Goal: Communication & Community: Answer question/provide support

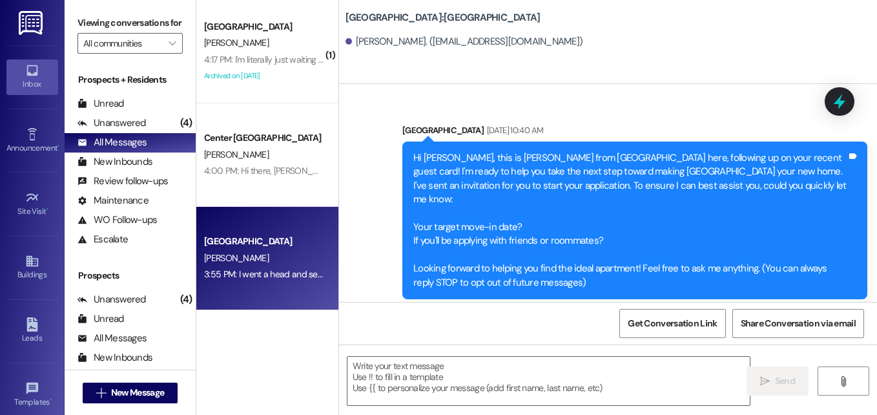
scroll to position [760, 0]
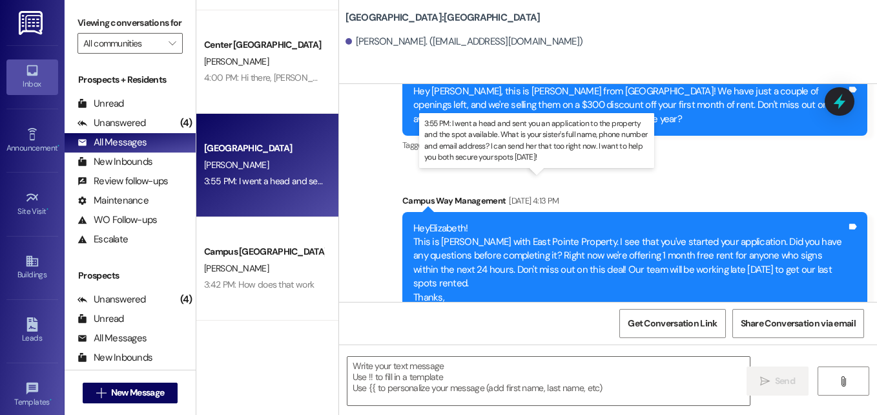
click at [258, 176] on div "3:55 PM: I went a head and sent you an application to the property and the spot…" at bounding box center [652, 181] width 896 height 12
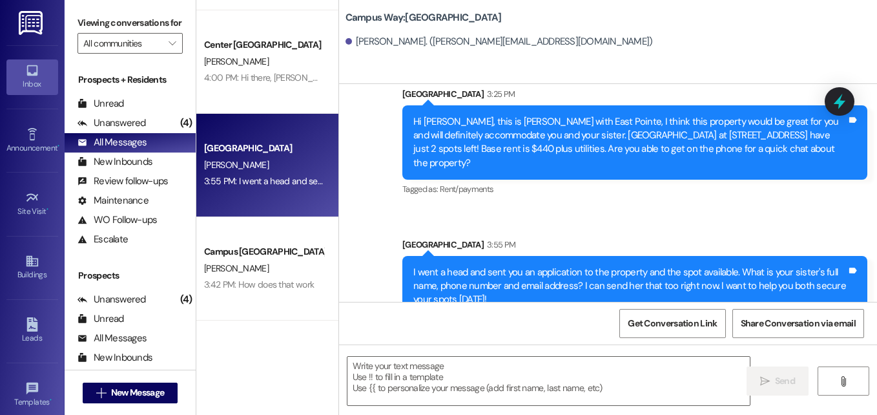
scroll to position [577, 0]
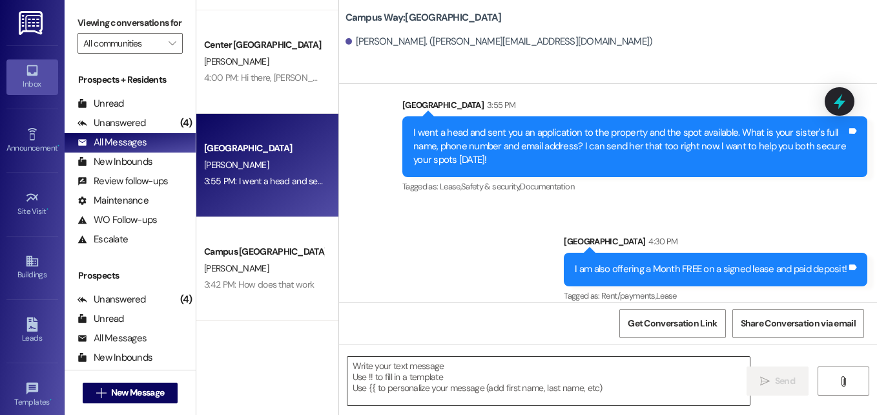
click at [420, 369] on textarea at bounding box center [548, 380] width 402 height 48
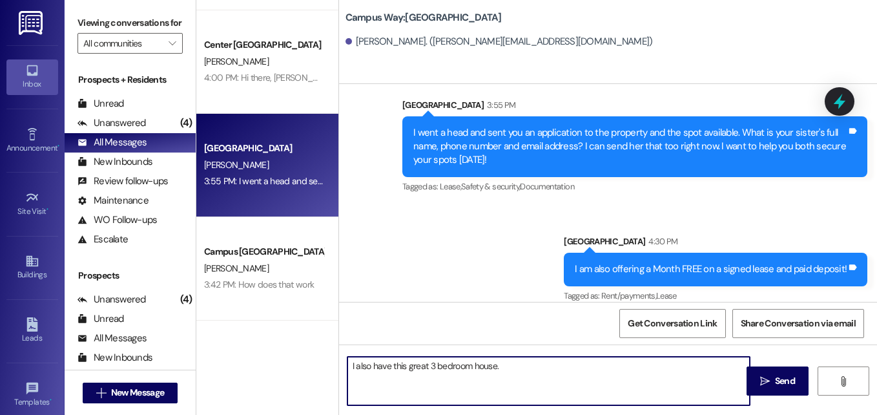
paste textarea "https://www.rentler.com/listings/11528474"
type textarea "I also have this great 3 bedroom house. https://www.rentler.com/listings/115284…"
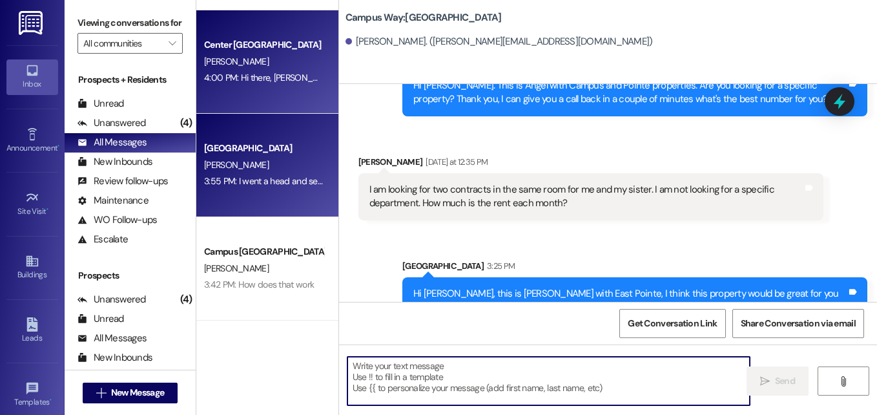
scroll to position [194, 0]
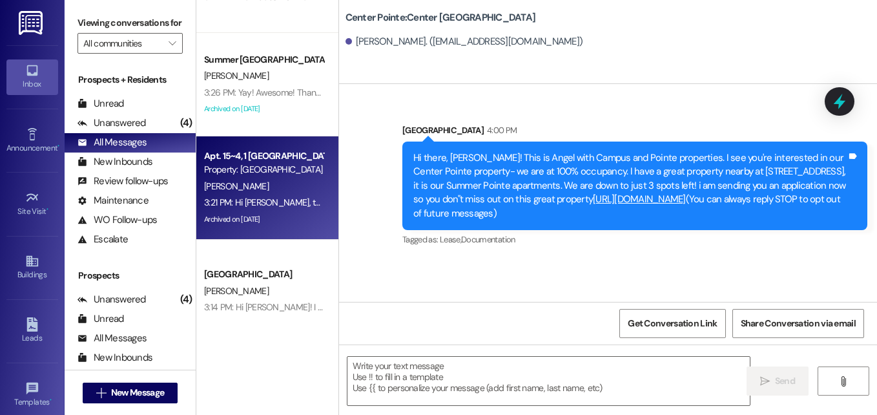
scroll to position [381, 0]
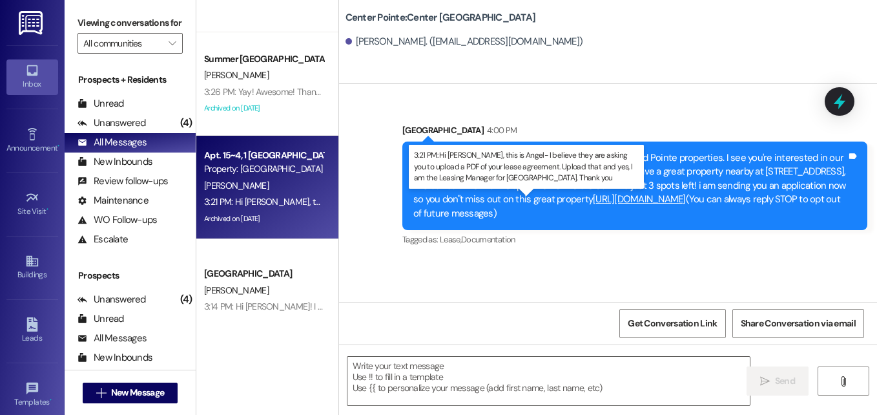
click at [288, 201] on div "3:21 PM: Hi Daniel, this is Angel- I believe they are asking you to upload a PD…" at bounding box center [572, 202] width 737 height 12
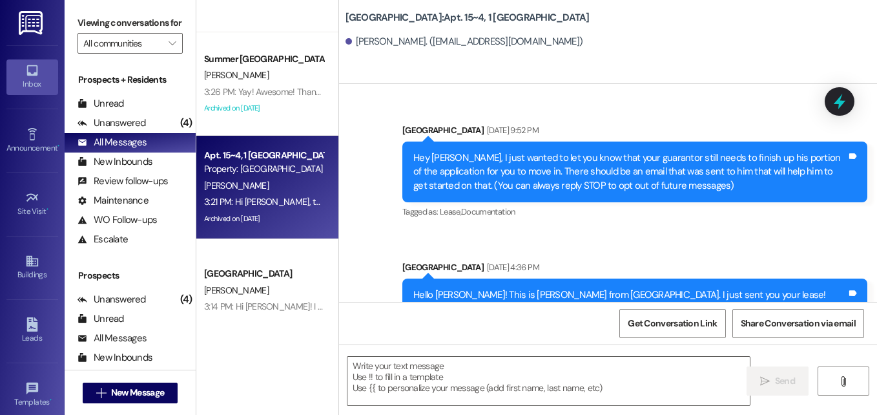
scroll to position [21885, 0]
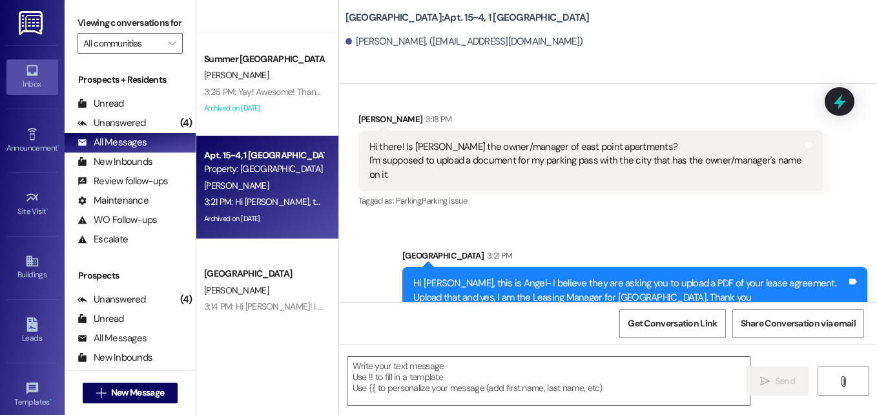
drag, startPoint x: 839, startPoint y: 96, endPoint x: 617, endPoint y: 168, distance: 234.2
click at [839, 96] on icon at bounding box center [839, 101] width 17 height 17
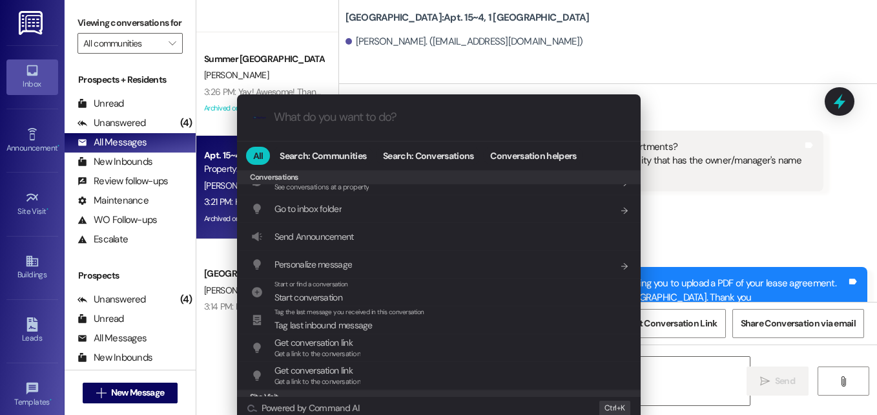
scroll to position [563, 0]
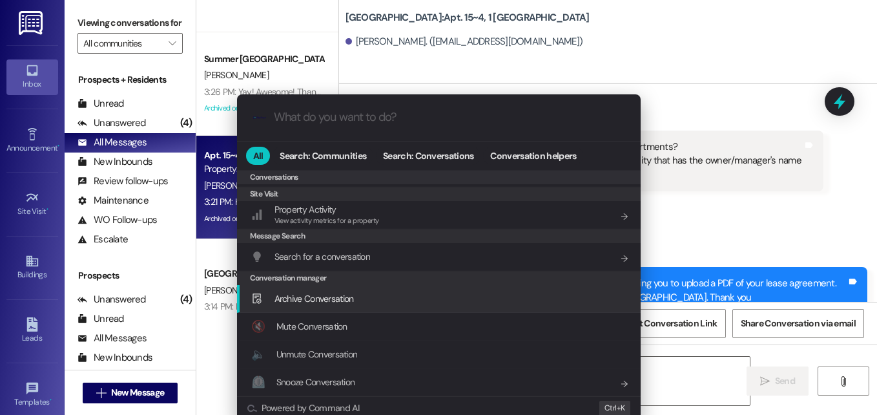
click at [364, 296] on div "Archive Conversation Add shortcut" at bounding box center [440, 298] width 378 height 14
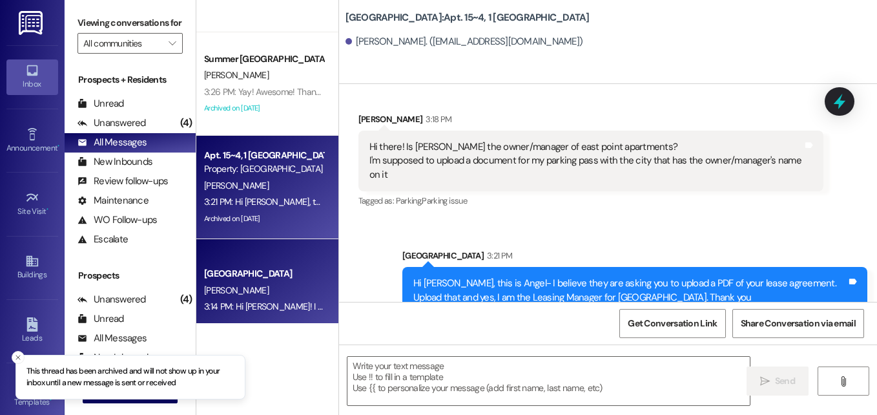
click at [238, 283] on div "P. Robbins" at bounding box center [264, 290] width 122 height 16
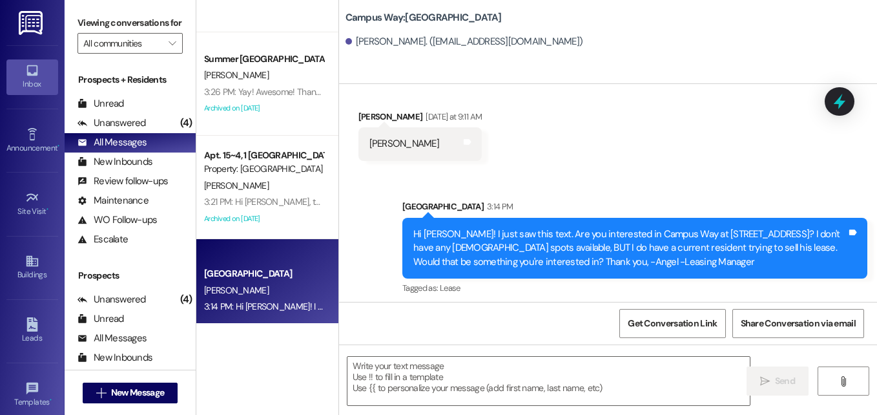
scroll to position [227, 0]
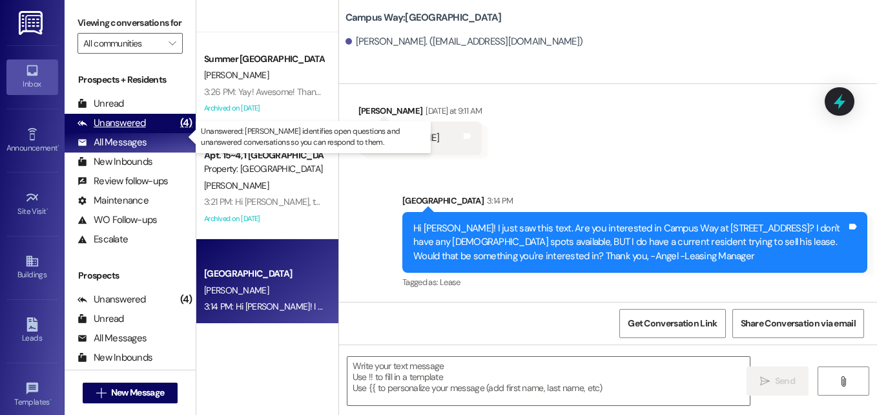
click at [134, 130] on div "Unanswered" at bounding box center [111, 123] width 68 height 14
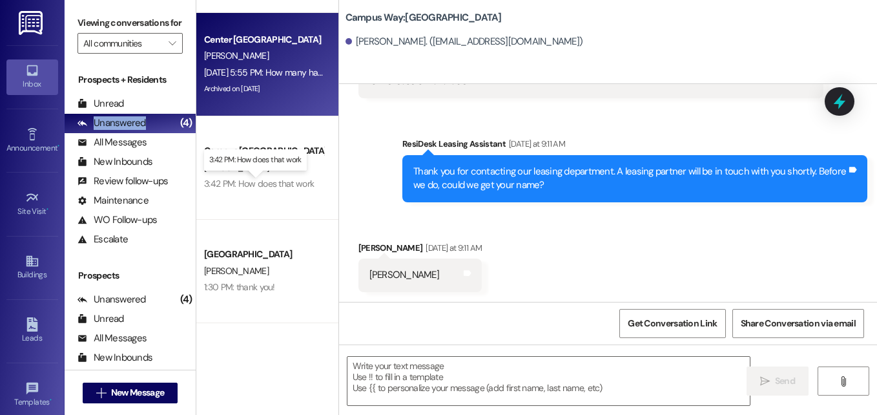
scroll to position [0, 0]
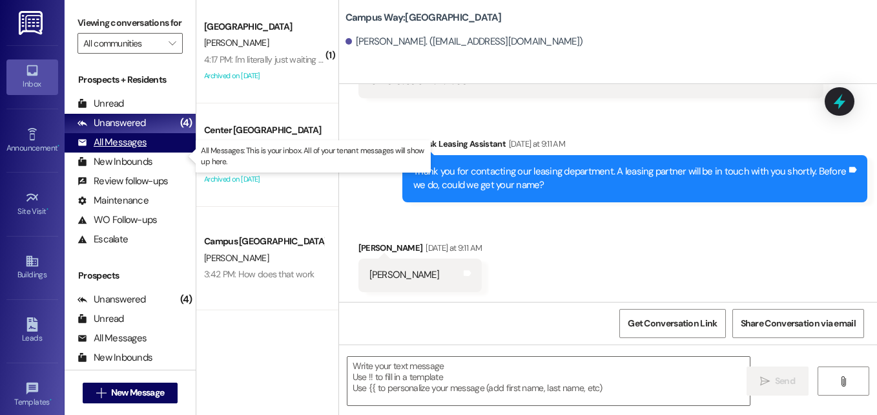
click at [99, 149] on div "All Messages" at bounding box center [111, 143] width 69 height 14
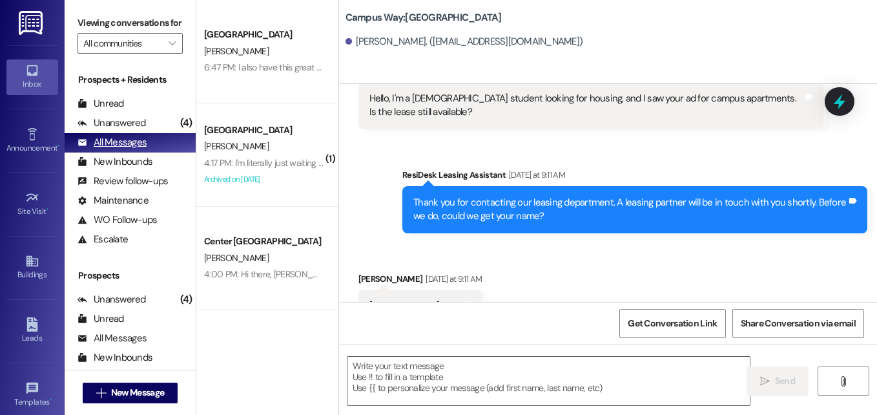
scroll to position [90, 0]
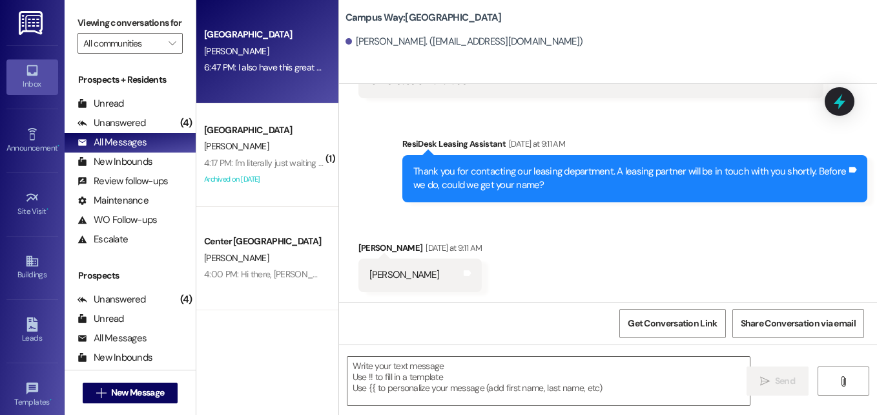
click at [225, 59] on div "6:47 PM: I also have this great 3 bedroom house. https://www.rentler.com/listin…" at bounding box center [264, 67] width 122 height 16
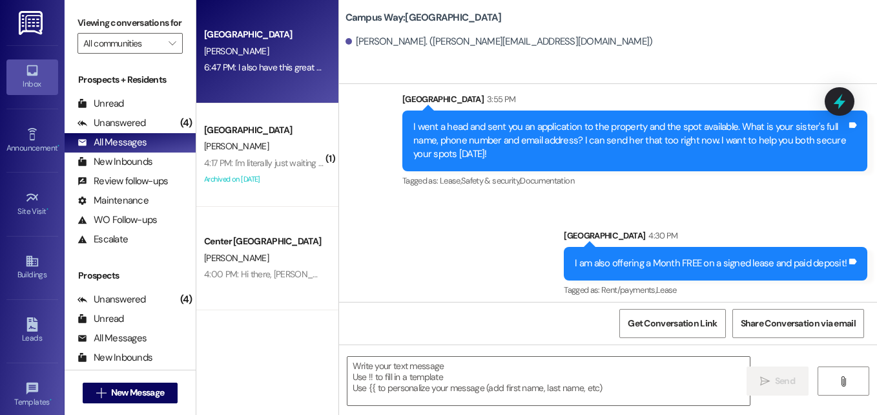
scroll to position [667, 0]
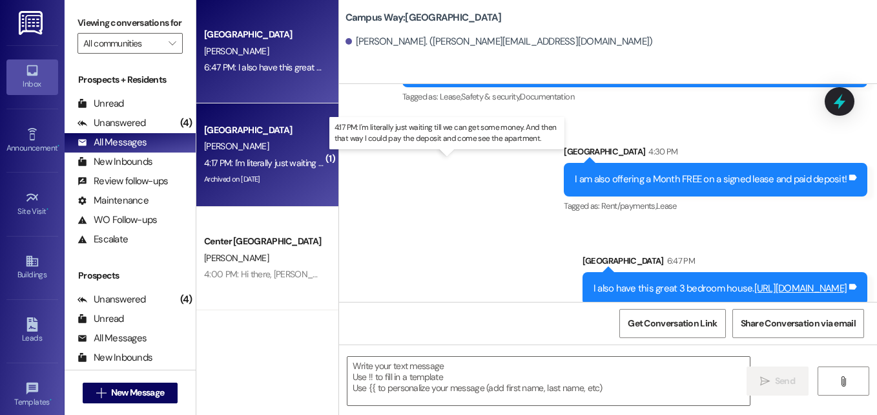
click at [293, 164] on div "4:17 PM: I'm literally just waiting till we can get some money. And then that w…" at bounding box center [450, 163] width 492 height 12
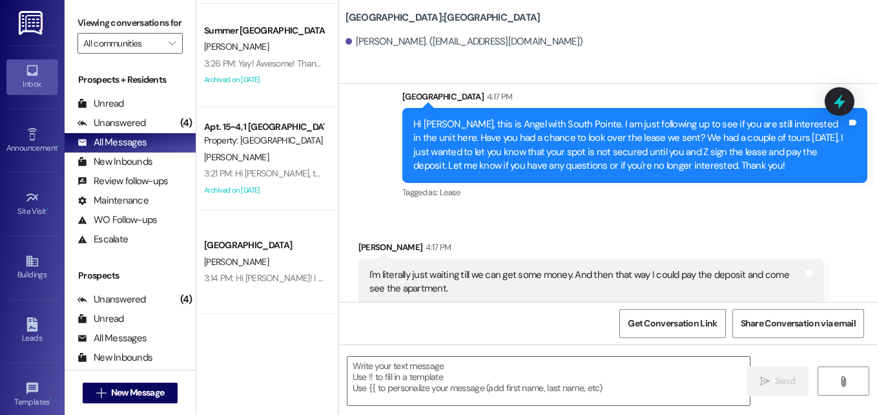
scroll to position [424, 0]
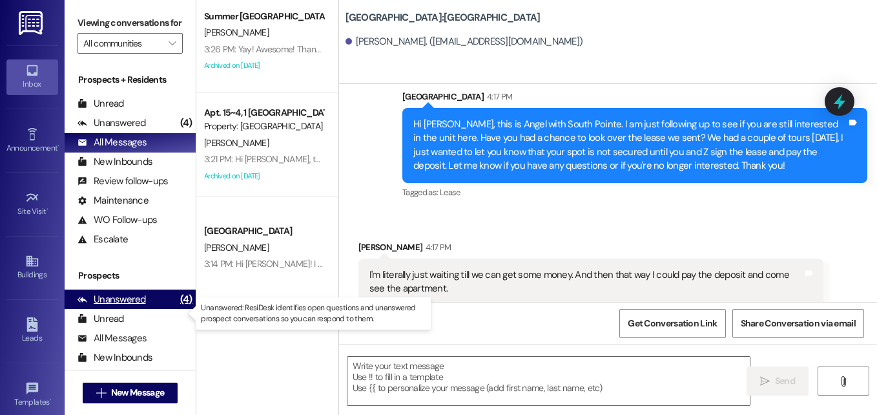
click at [128, 306] on div "Unanswered" at bounding box center [111, 300] width 68 height 14
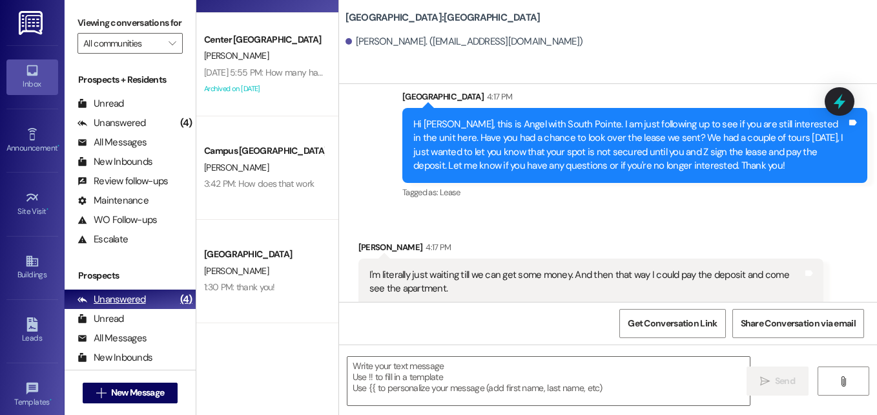
scroll to position [90, 0]
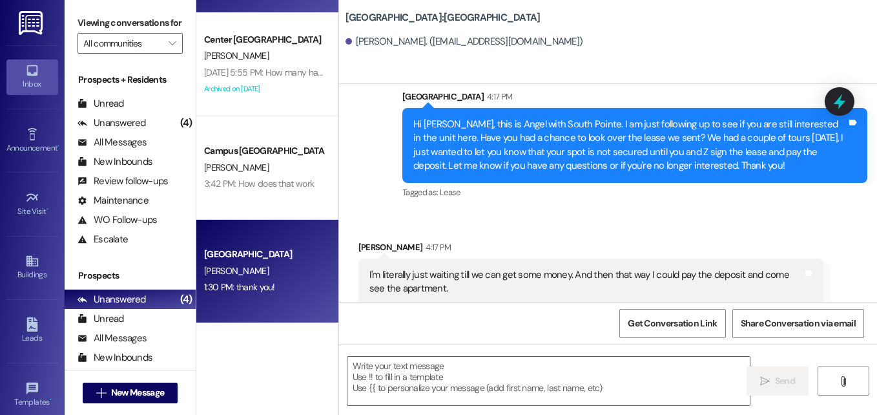
click at [270, 279] on div "1:30 PM: thank you! 1:30 PM: thank you!" at bounding box center [264, 287] width 122 height 16
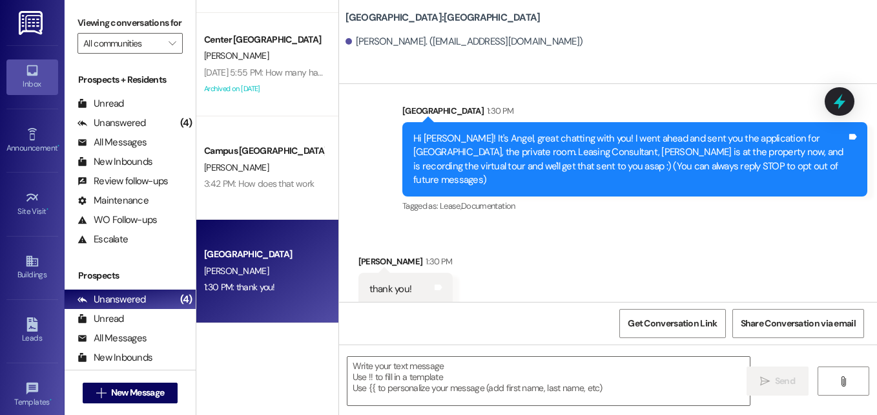
scroll to position [142, 0]
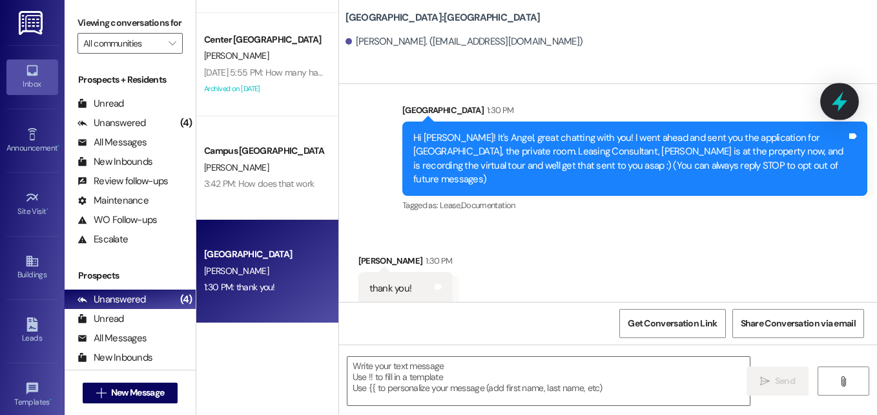
click at [841, 98] on icon at bounding box center [839, 101] width 22 height 22
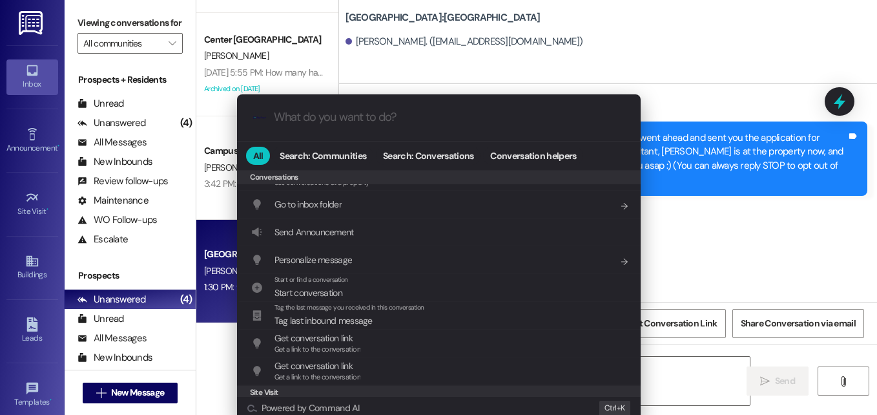
scroll to position [563, 0]
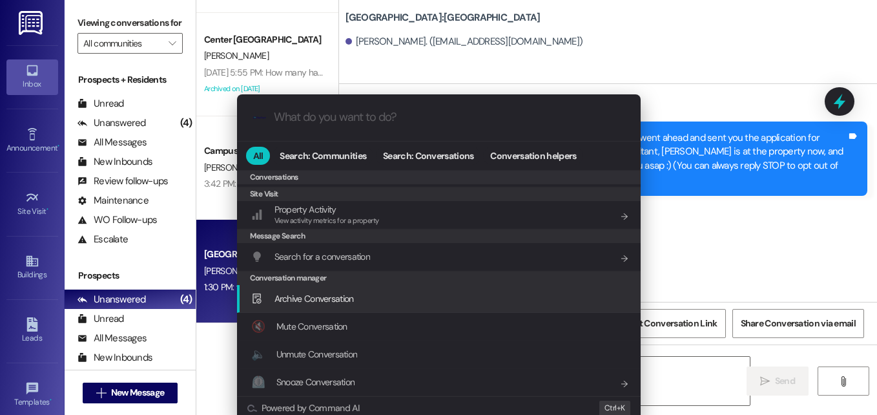
click at [341, 301] on span "Archive Conversation" at bounding box center [313, 299] width 79 height 12
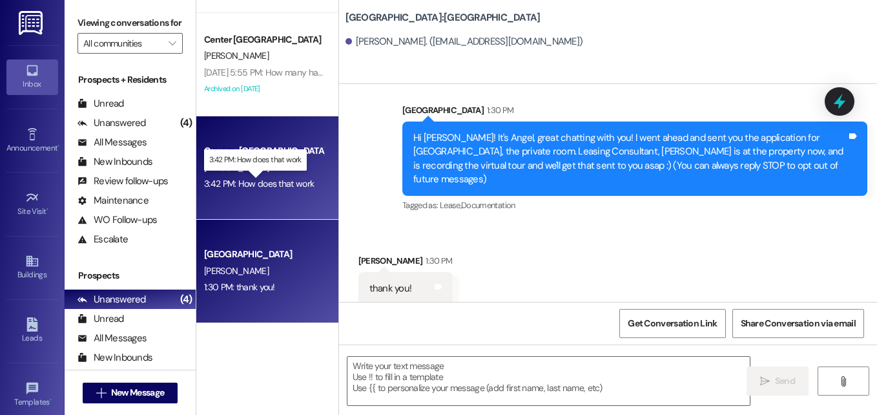
click at [262, 182] on div "3:42 PM: How does that work 3:42 PM: How does that work" at bounding box center [259, 184] width 110 height 12
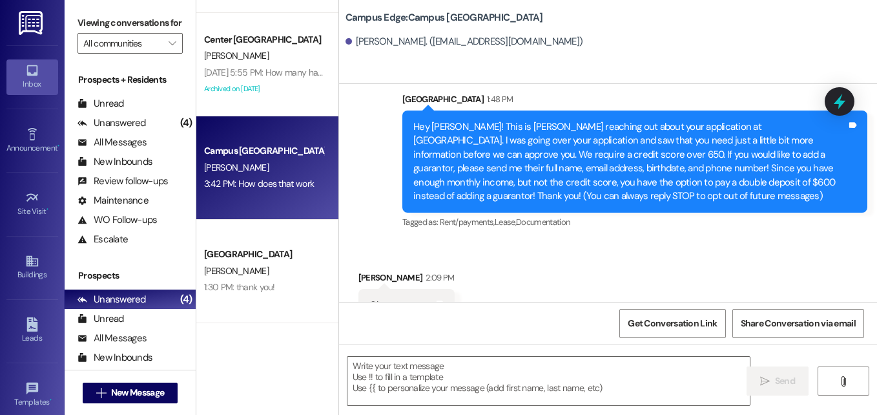
scroll to position [30, 0]
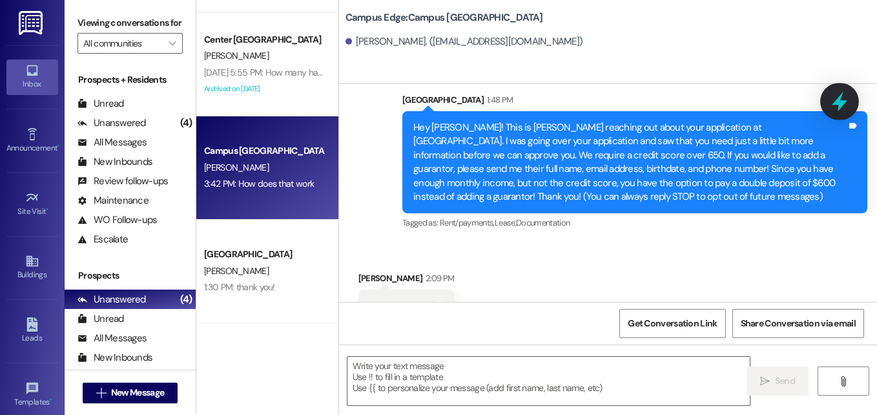
click at [830, 98] on icon at bounding box center [839, 101] width 22 height 22
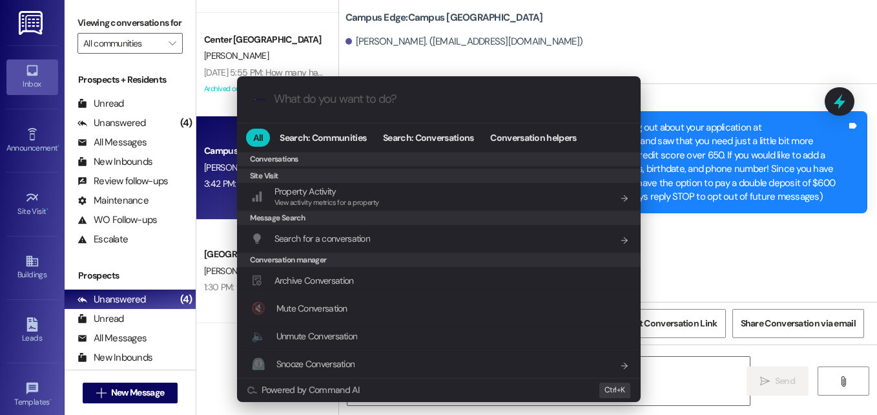
scroll to position [562, 0]
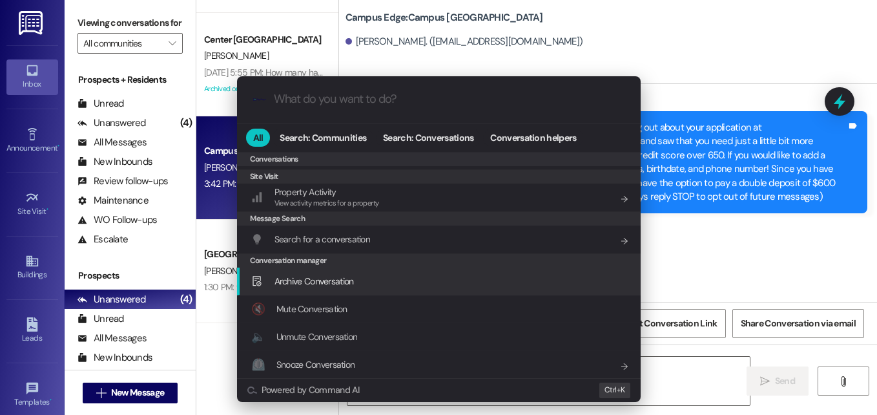
click at [350, 276] on span "Archive Conversation" at bounding box center [313, 281] width 79 height 12
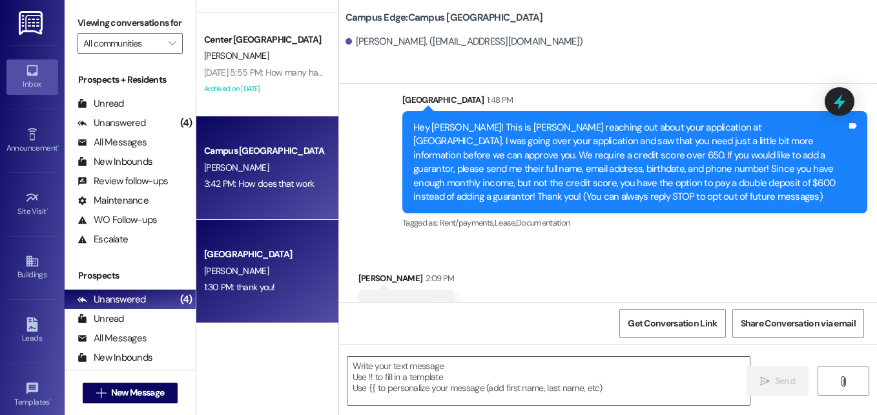
scroll to position [0, 0]
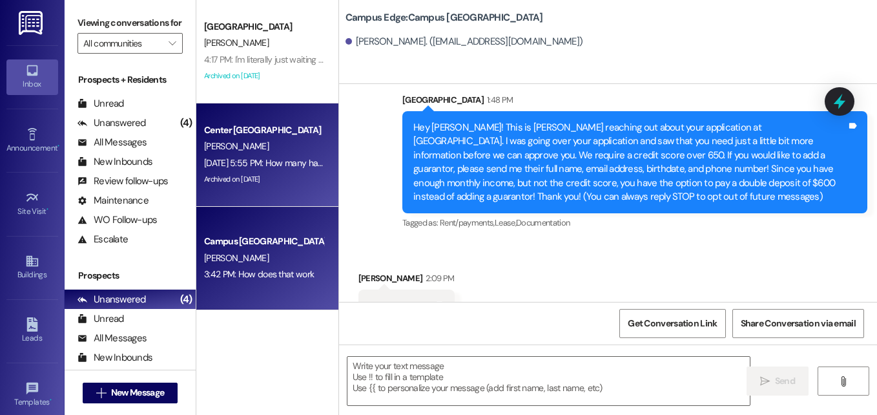
click at [263, 176] on div "Archived on [DATE]" at bounding box center [264, 179] width 122 height 16
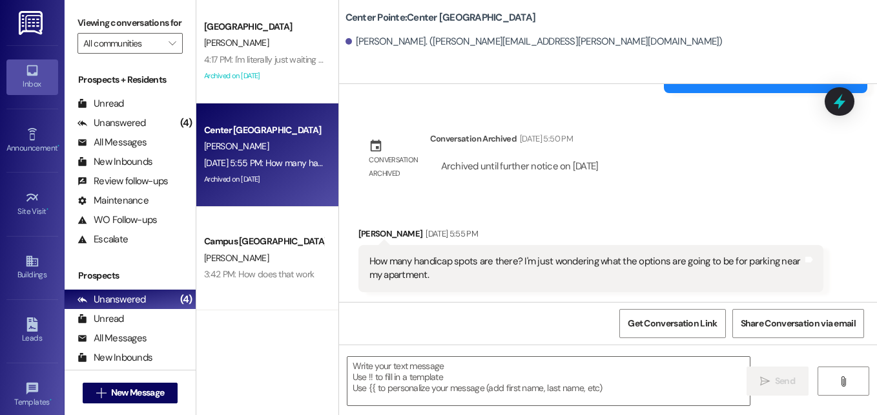
scroll to position [2282, 0]
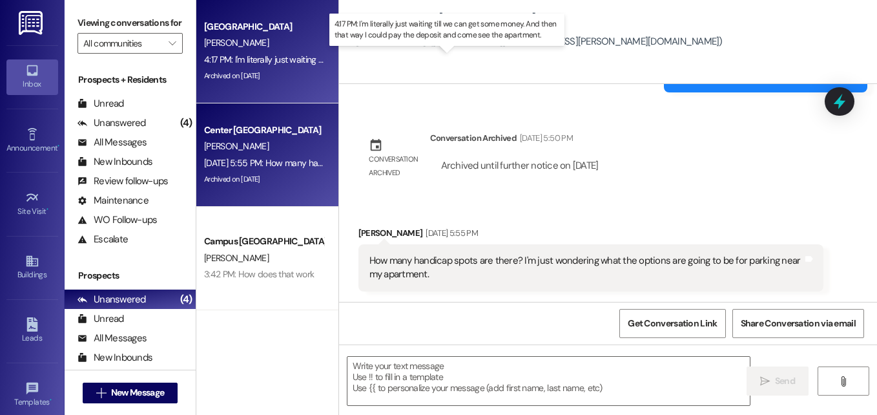
click at [251, 58] on div "4:17 PM: I'm literally just waiting till we can get some money. And then that w…" at bounding box center [450, 60] width 492 height 12
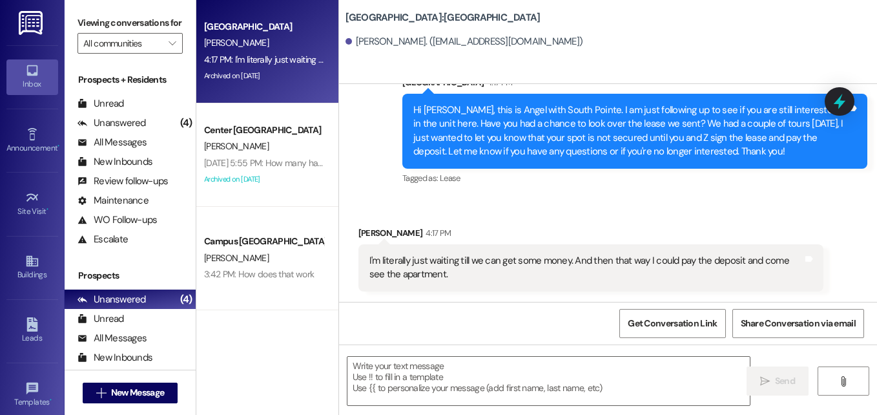
scroll to position [1473, 0]
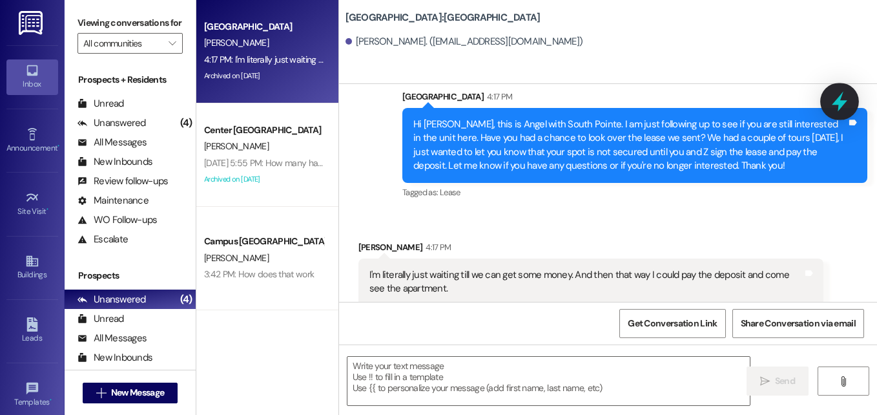
click at [835, 109] on icon at bounding box center [839, 101] width 22 height 22
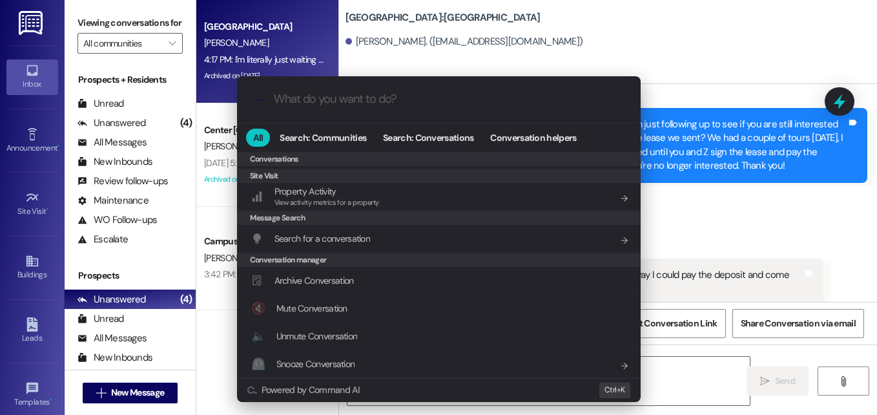
scroll to position [562, 0]
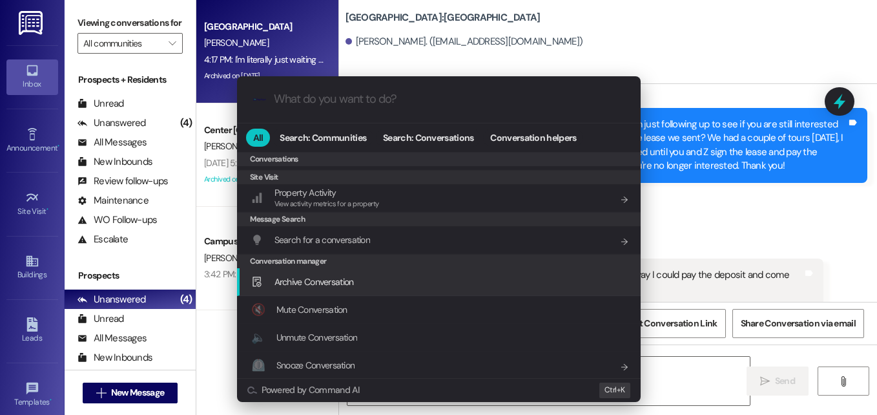
click at [336, 296] on div "Archive Conversation Add shortcut" at bounding box center [439, 282] width 404 height 28
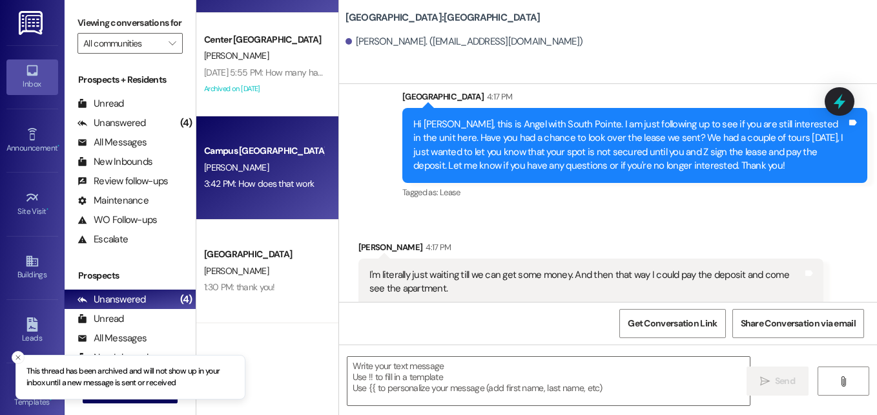
scroll to position [0, 0]
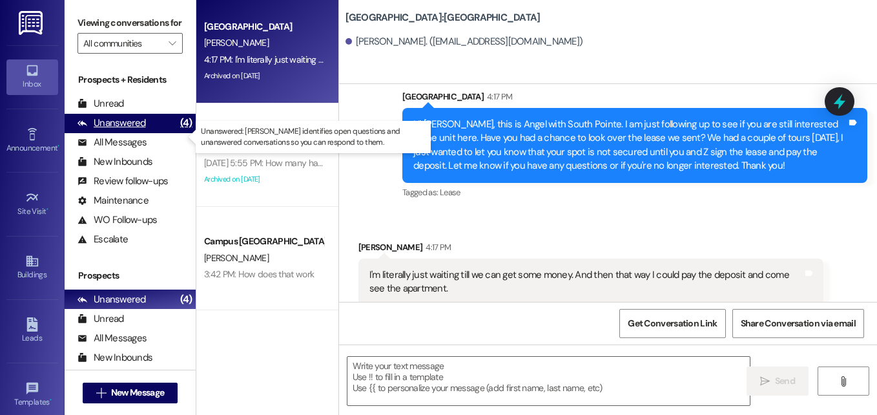
click at [113, 130] on div "Unanswered" at bounding box center [111, 123] width 68 height 14
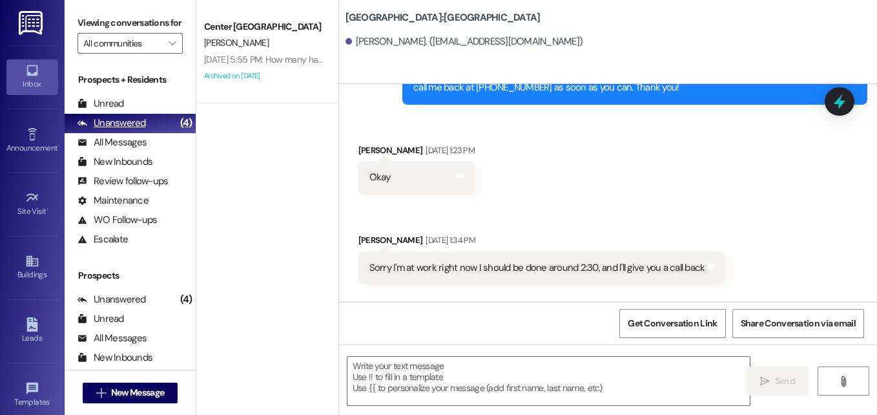
scroll to position [1379, 0]
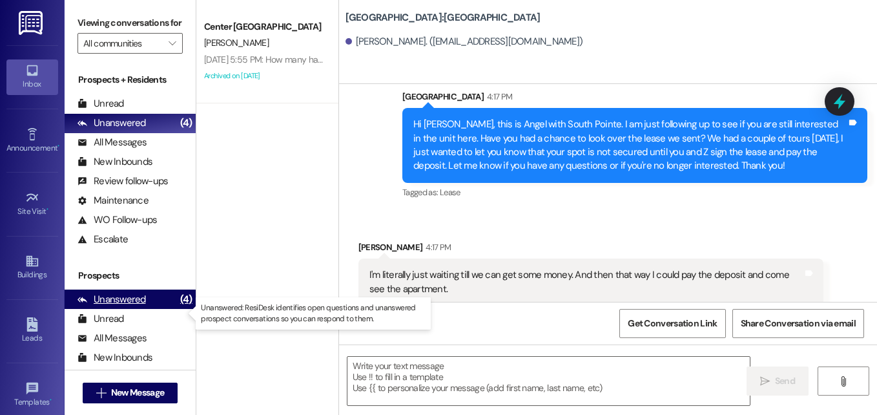
click at [112, 306] on div "Unanswered" at bounding box center [111, 300] width 68 height 14
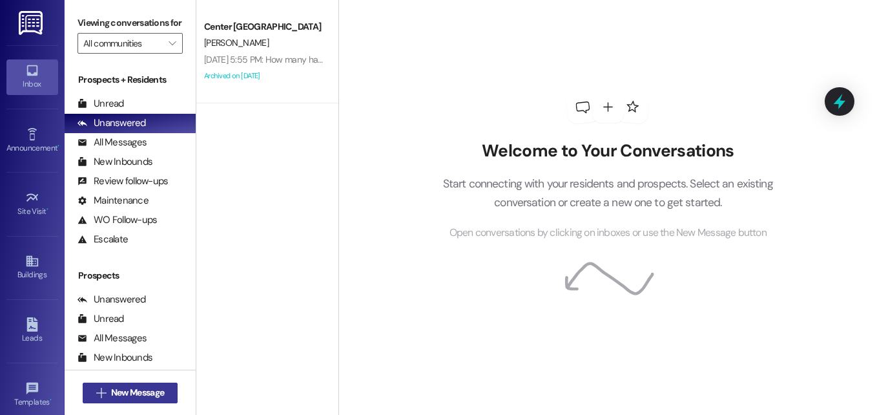
click at [123, 395] on span "New Message" at bounding box center [137, 392] width 53 height 14
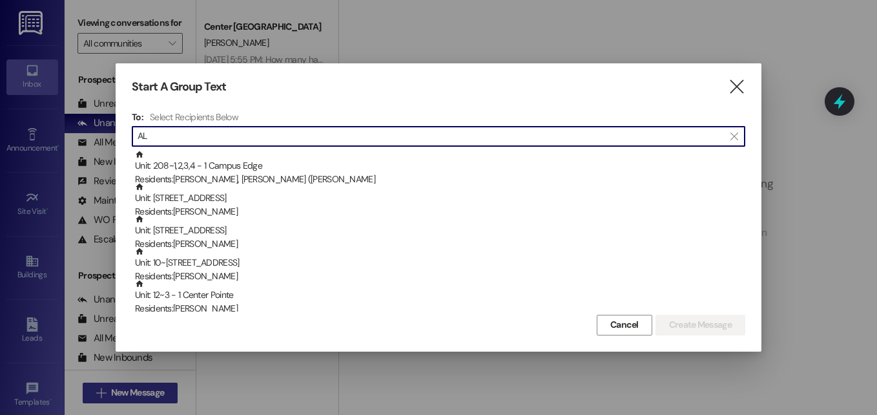
type input "A"
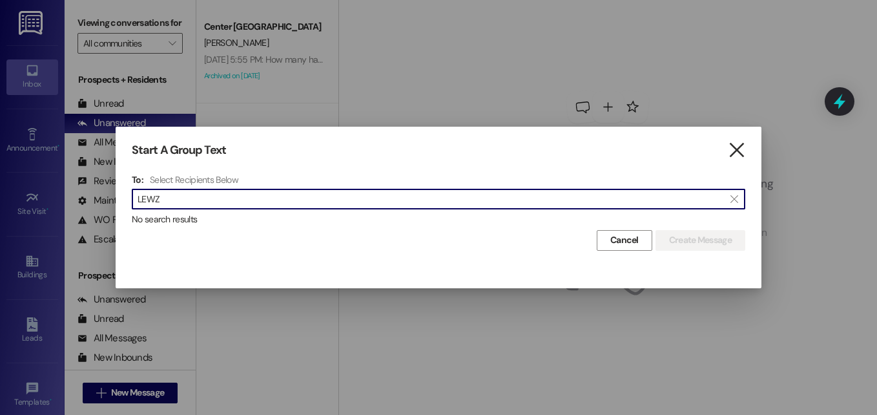
type input "LEWZ"
click at [734, 151] on icon "" at bounding box center [736, 150] width 17 height 14
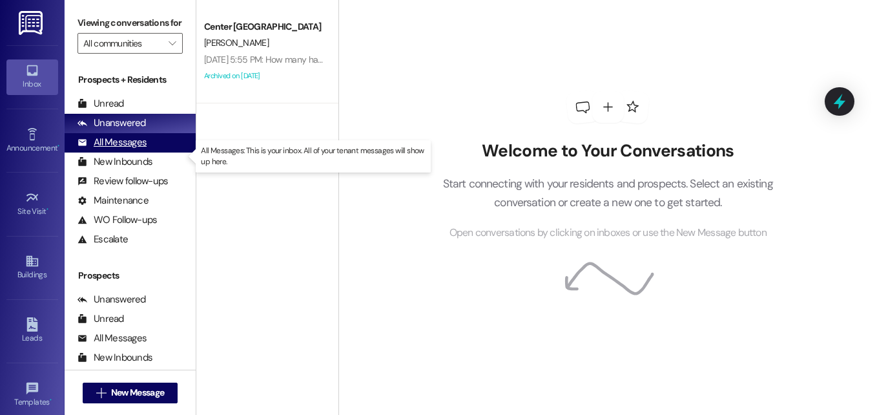
click at [108, 147] on div "All Messages (undefined)" at bounding box center [130, 142] width 131 height 19
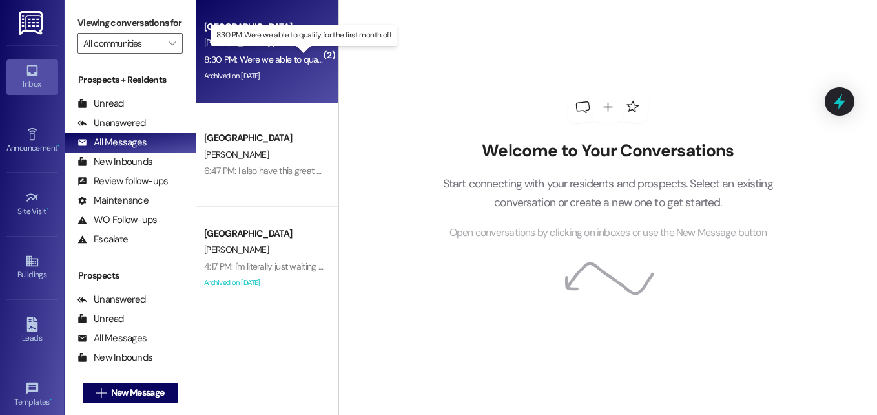
click at [247, 59] on div "8:30 PM: Were we able to qualify for the first month off 8:30 PM: Were we able …" at bounding box center [307, 60] width 206 height 12
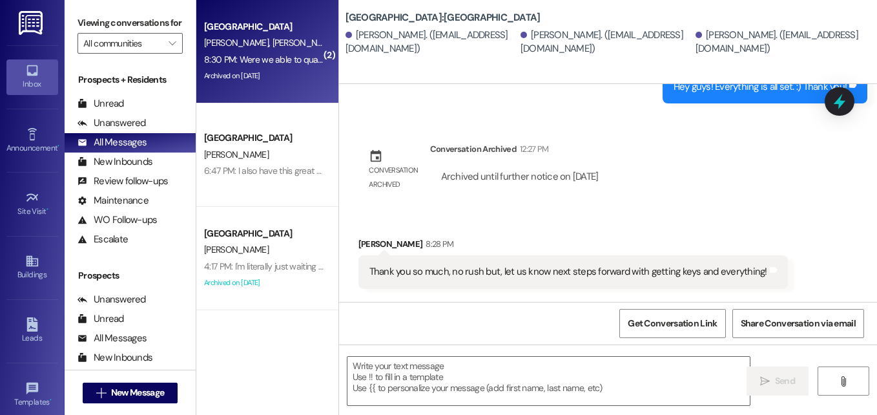
scroll to position [1300, 0]
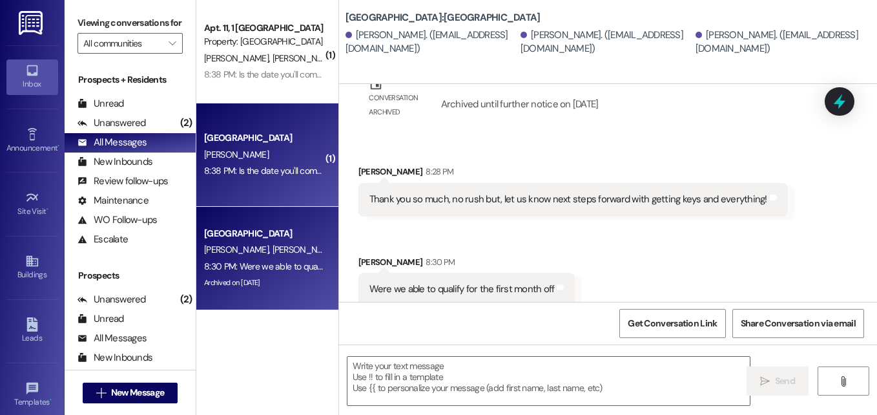
click at [272, 150] on div "C. Hicken" at bounding box center [264, 155] width 122 height 16
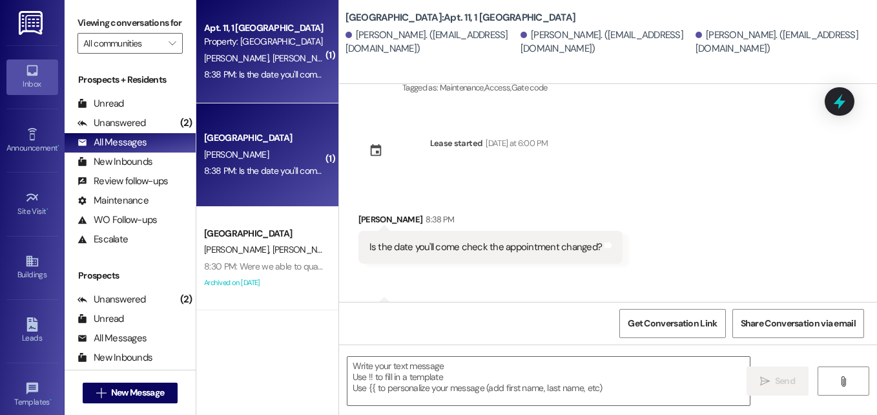
scroll to position [303, 0]
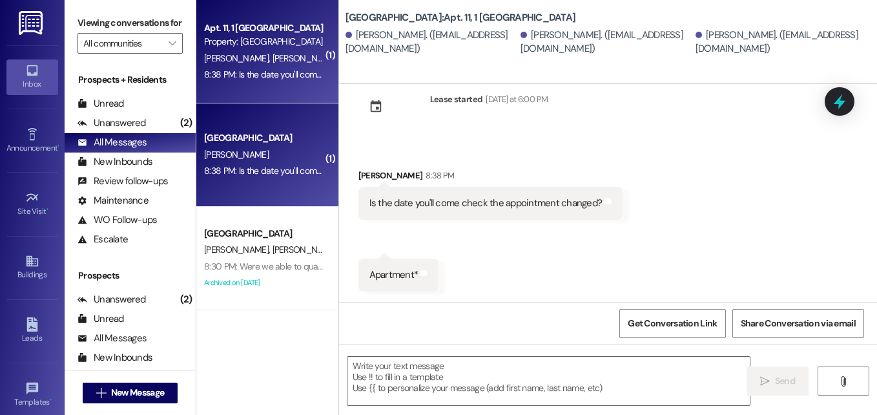
click at [279, 67] on div "8:38 PM: Is the date you'll come check the appointment changed? 8:38 PM: Is the…" at bounding box center [264, 75] width 122 height 16
click at [831, 98] on icon at bounding box center [839, 101] width 22 height 22
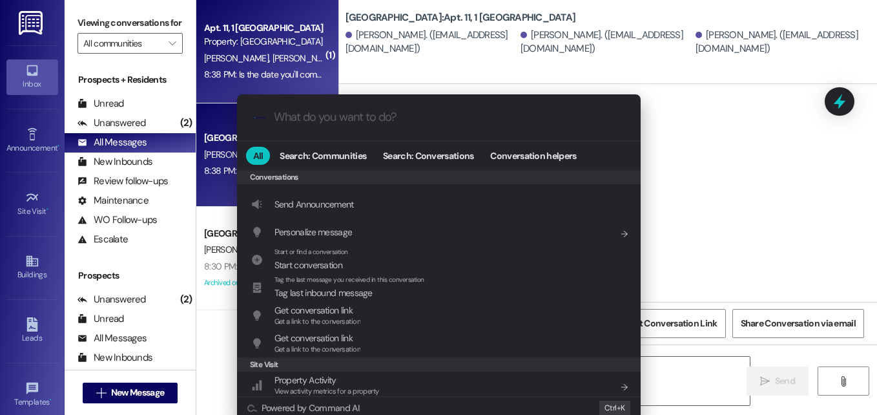
scroll to position [563, 0]
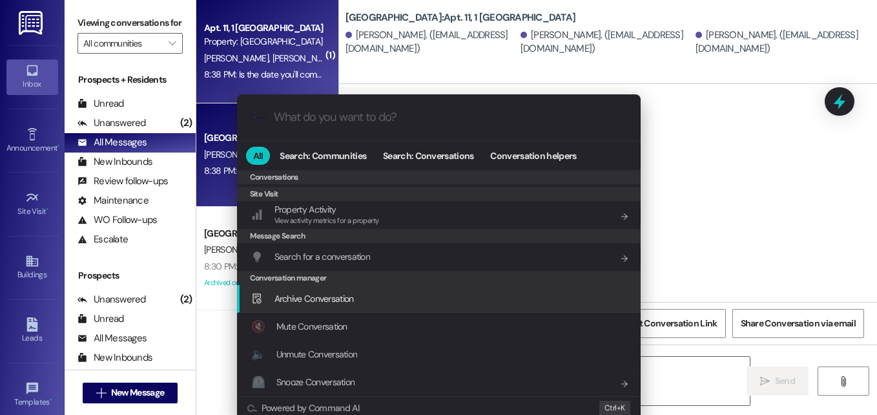
click at [311, 300] on span "Archive Conversation" at bounding box center [313, 299] width 79 height 12
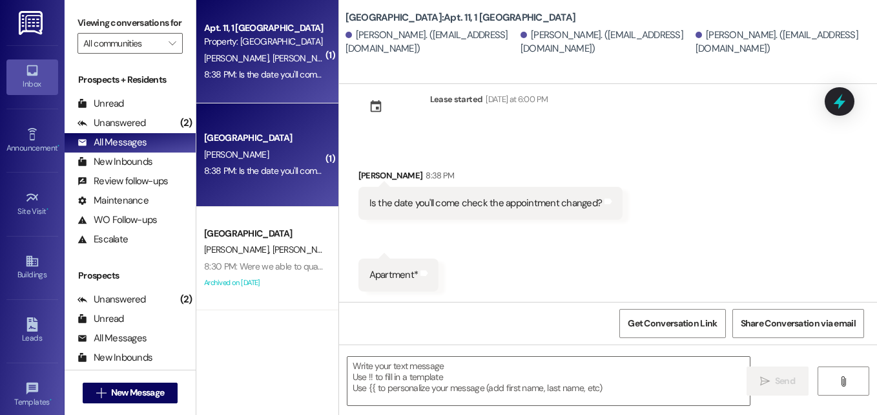
click at [272, 61] on span "T. Warner" at bounding box center [304, 58] width 65 height 12
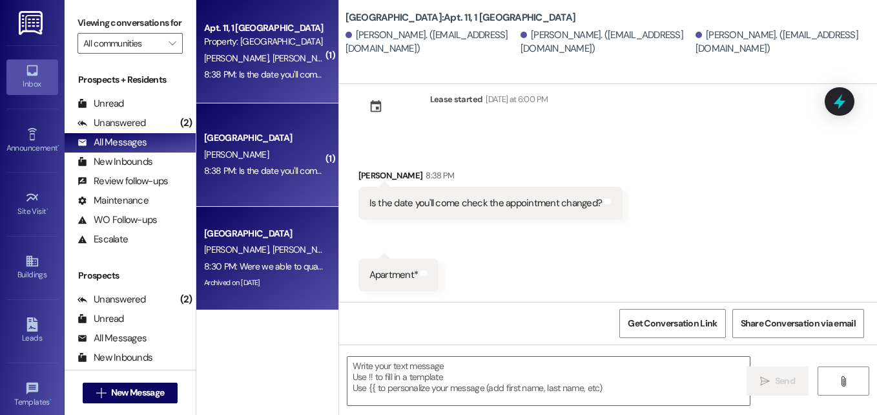
click at [264, 240] on div "South Pointe Prospect" at bounding box center [263, 234] width 119 height 14
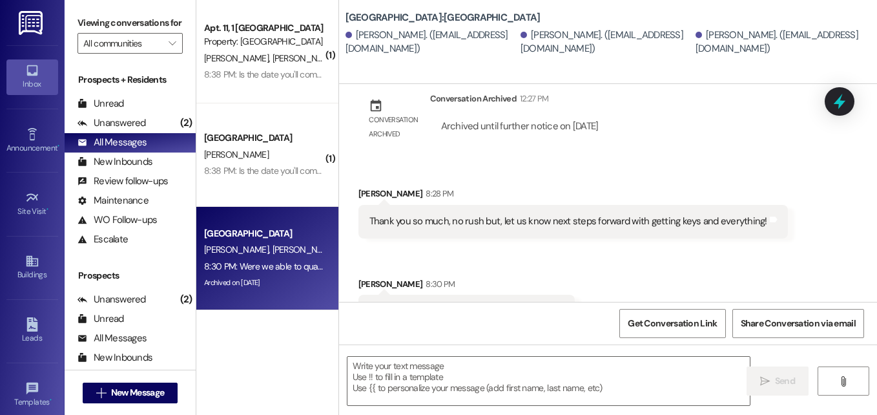
scroll to position [1300, 0]
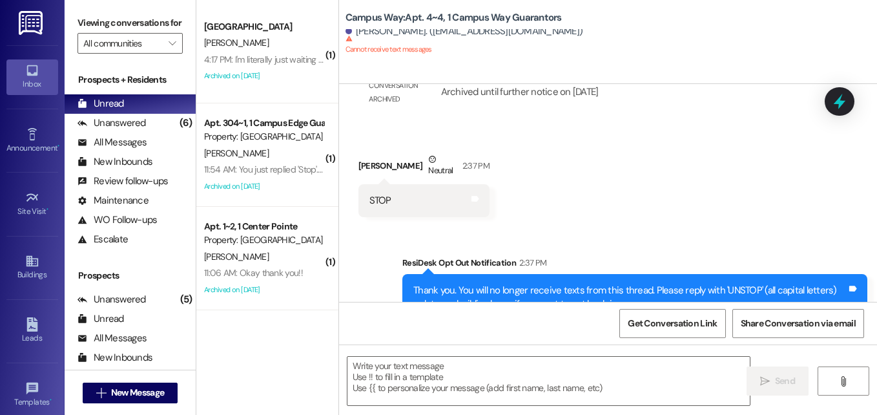
scroll to position [961, 0]
